Goal: Task Accomplishment & Management: Use online tool/utility

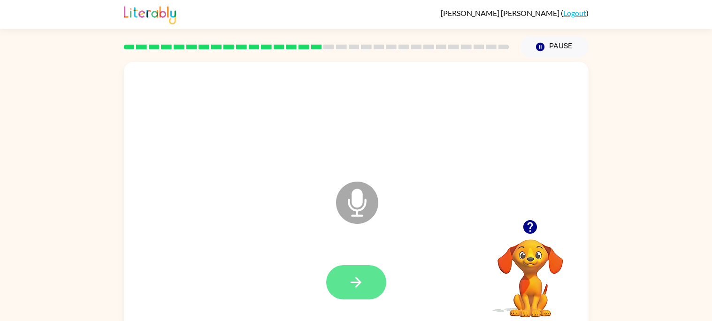
click at [367, 283] on button "button" at bounding box center [356, 282] width 60 height 34
click at [357, 282] on icon "button" at bounding box center [356, 282] width 11 height 11
click at [363, 292] on button "button" at bounding box center [356, 282] width 60 height 34
click at [344, 287] on button "button" at bounding box center [356, 282] width 60 height 34
click at [360, 280] on icon "button" at bounding box center [356, 282] width 16 height 16
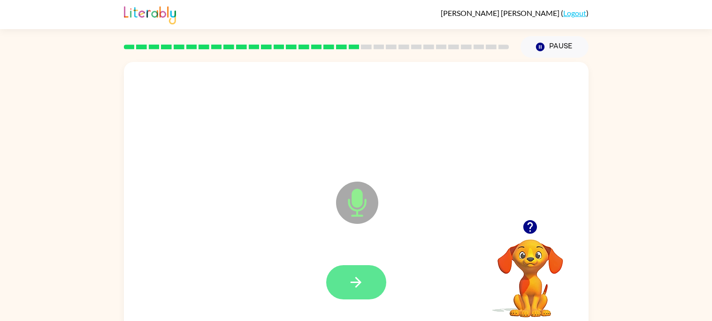
click at [365, 288] on button "button" at bounding box center [356, 282] width 60 height 34
click at [381, 285] on button "button" at bounding box center [356, 282] width 60 height 34
click at [364, 276] on icon "button" at bounding box center [356, 282] width 16 height 16
click at [359, 274] on icon "button" at bounding box center [356, 282] width 16 height 16
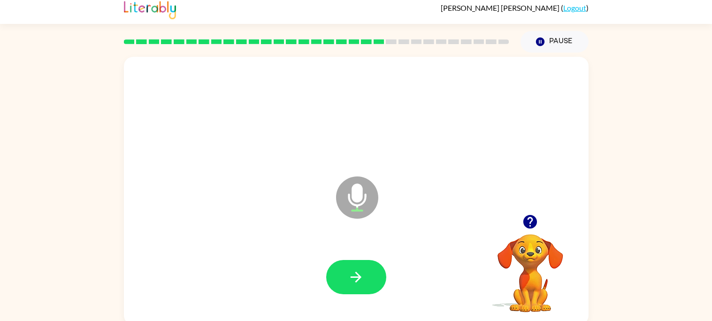
scroll to position [8, 0]
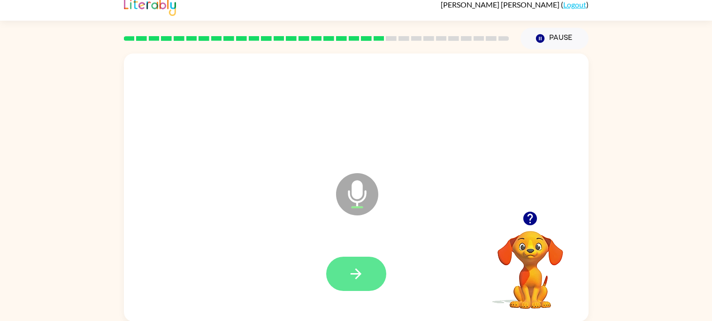
click at [355, 268] on icon "button" at bounding box center [356, 274] width 16 height 16
click at [381, 277] on button "button" at bounding box center [356, 274] width 60 height 34
click at [370, 275] on button "button" at bounding box center [356, 274] width 60 height 34
click at [369, 282] on button "button" at bounding box center [356, 274] width 60 height 34
click at [352, 247] on div at bounding box center [356, 274] width 446 height 77
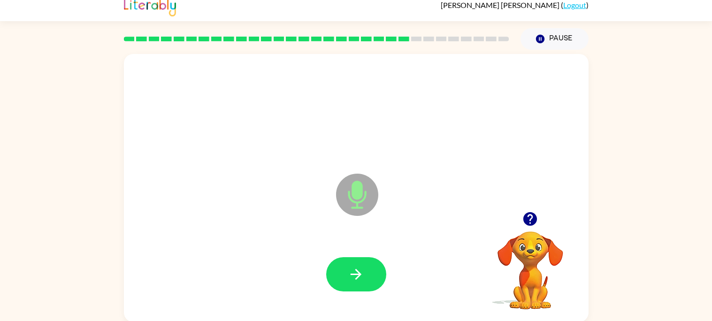
scroll to position [0, 0]
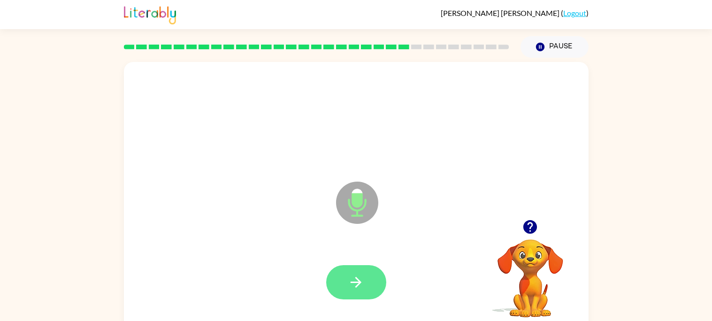
click at [353, 289] on icon "button" at bounding box center [356, 282] width 16 height 16
click at [367, 286] on button "button" at bounding box center [356, 282] width 60 height 34
click at [357, 298] on button "button" at bounding box center [356, 282] width 60 height 34
click at [365, 285] on button "button" at bounding box center [356, 282] width 60 height 34
click at [357, 281] on icon "button" at bounding box center [356, 282] width 16 height 16
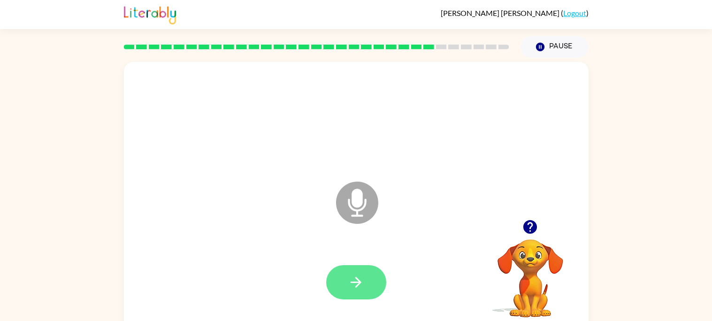
click at [380, 275] on button "button" at bounding box center [356, 282] width 60 height 34
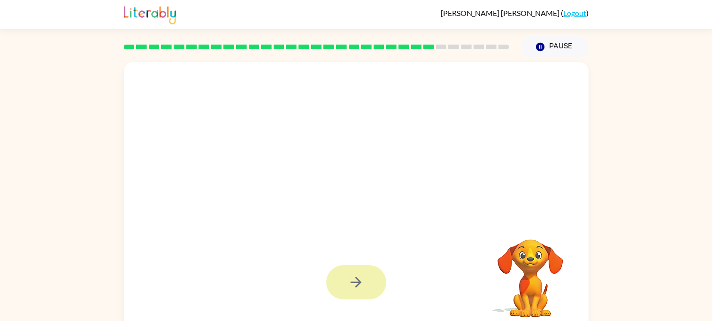
click at [348, 280] on icon "button" at bounding box center [356, 282] width 16 height 16
click at [355, 298] on div at bounding box center [356, 282] width 446 height 77
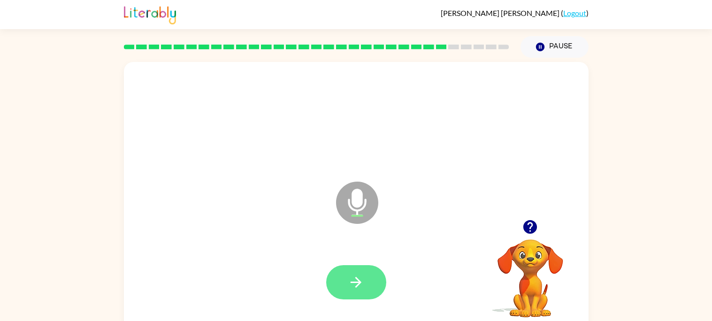
click at [349, 285] on icon "button" at bounding box center [356, 282] width 16 height 16
click at [385, 285] on button "button" at bounding box center [356, 282] width 60 height 34
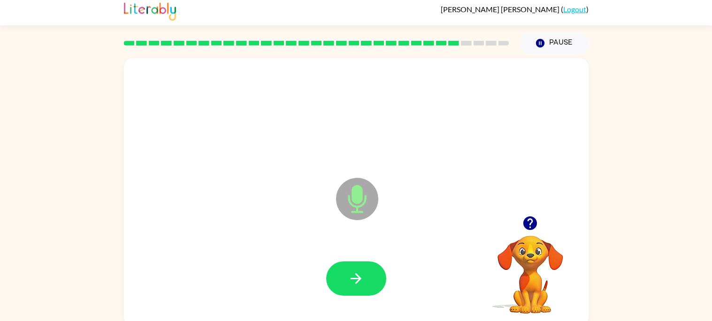
scroll to position [8, 0]
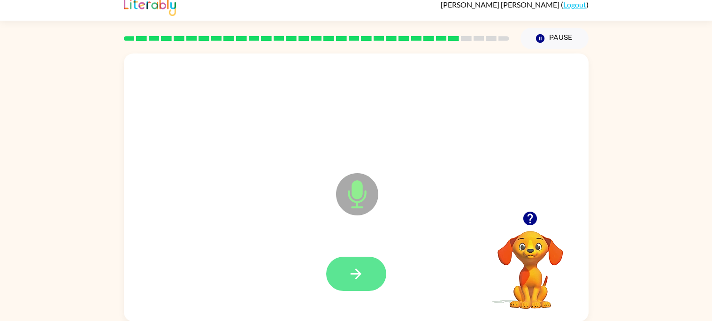
click at [341, 280] on button "button" at bounding box center [356, 274] width 60 height 34
click at [367, 279] on button "button" at bounding box center [356, 274] width 60 height 34
click at [348, 286] on button "button" at bounding box center [356, 274] width 60 height 34
click at [370, 281] on button "button" at bounding box center [356, 274] width 60 height 34
click at [363, 278] on icon "button" at bounding box center [356, 274] width 16 height 16
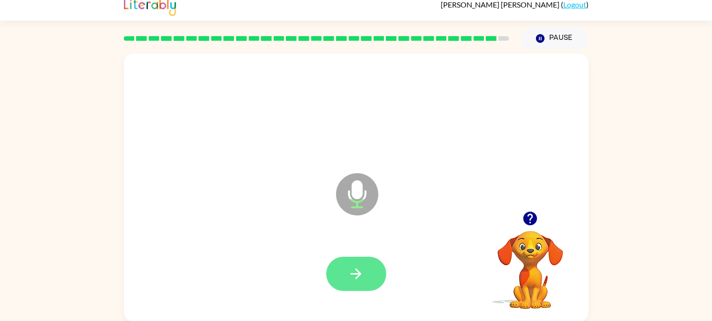
click at [367, 267] on button "button" at bounding box center [356, 274] width 60 height 34
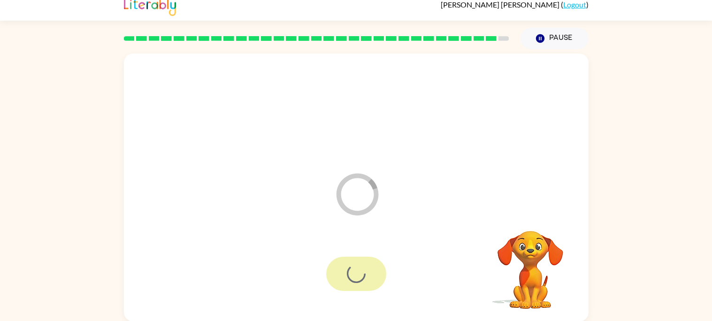
scroll to position [0, 0]
